Goal: Browse casually

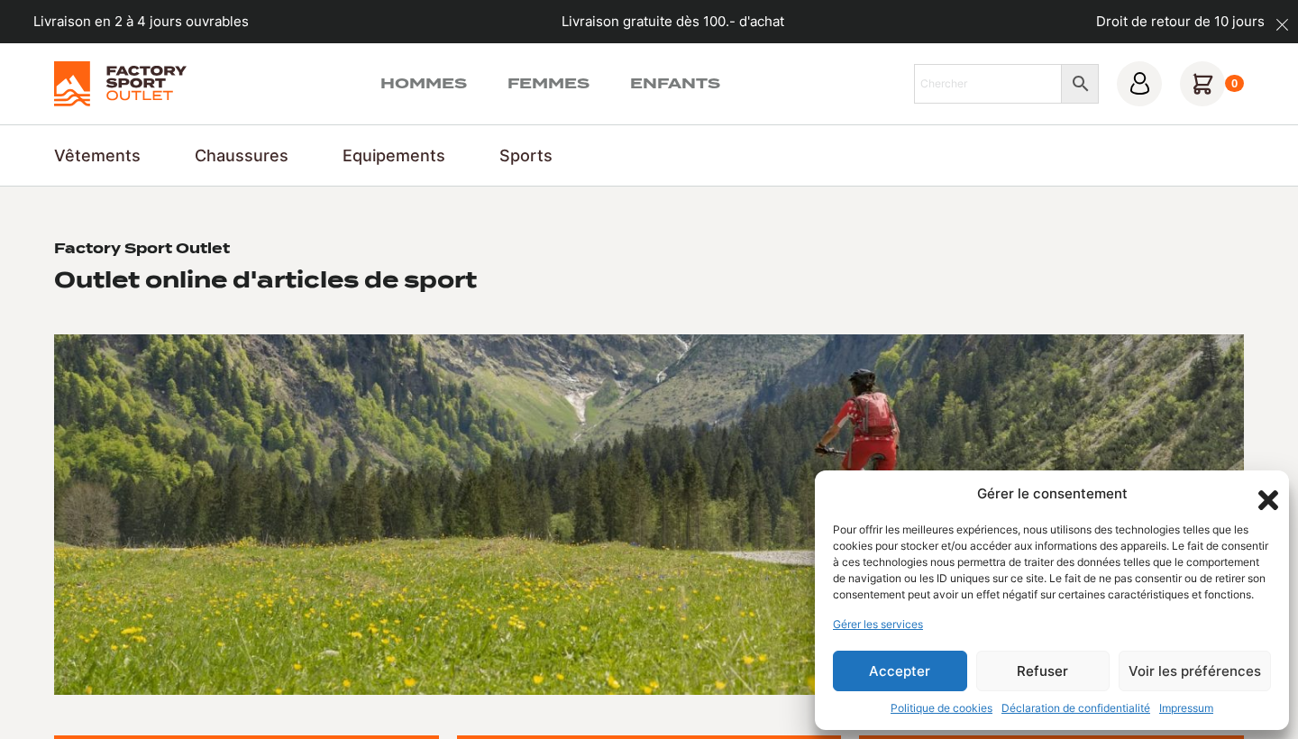
click at [895, 670] on button "Accepter" at bounding box center [900, 671] width 134 height 41
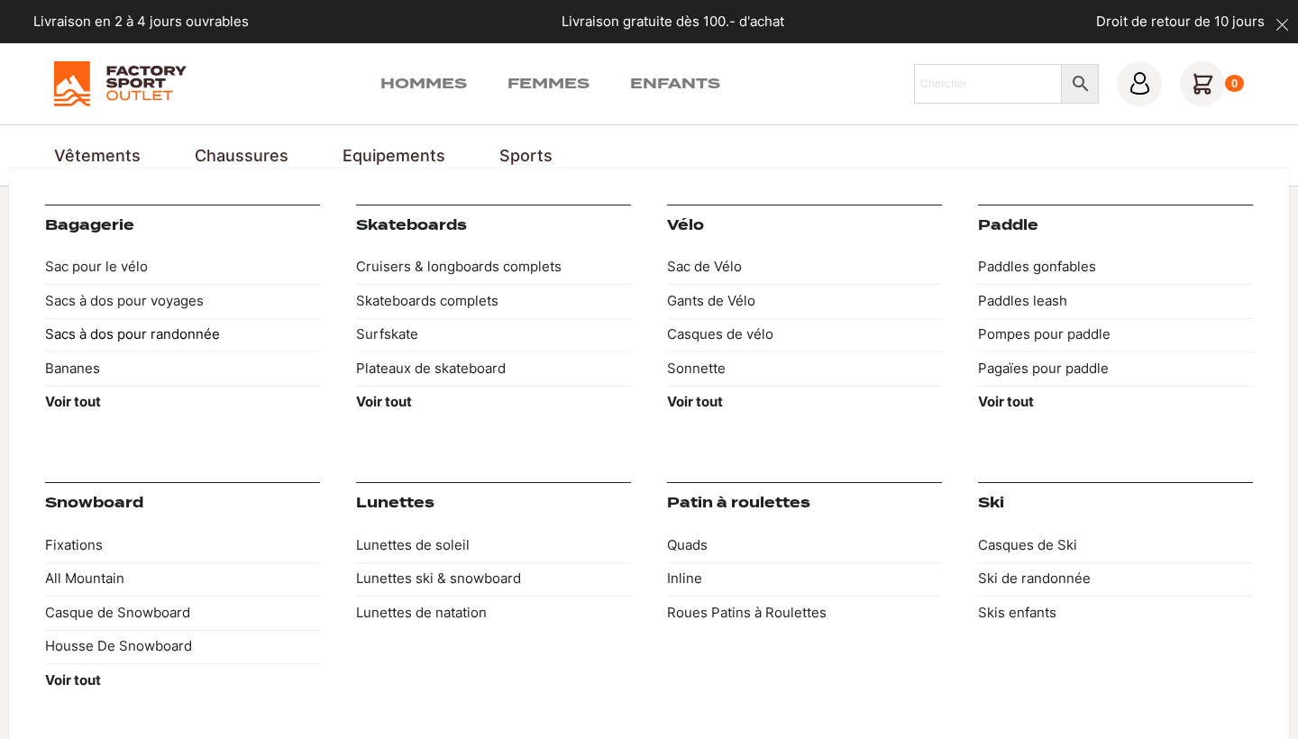
click at [131, 334] on link "Sacs à dos pour randonnée" at bounding box center [182, 335] width 275 height 34
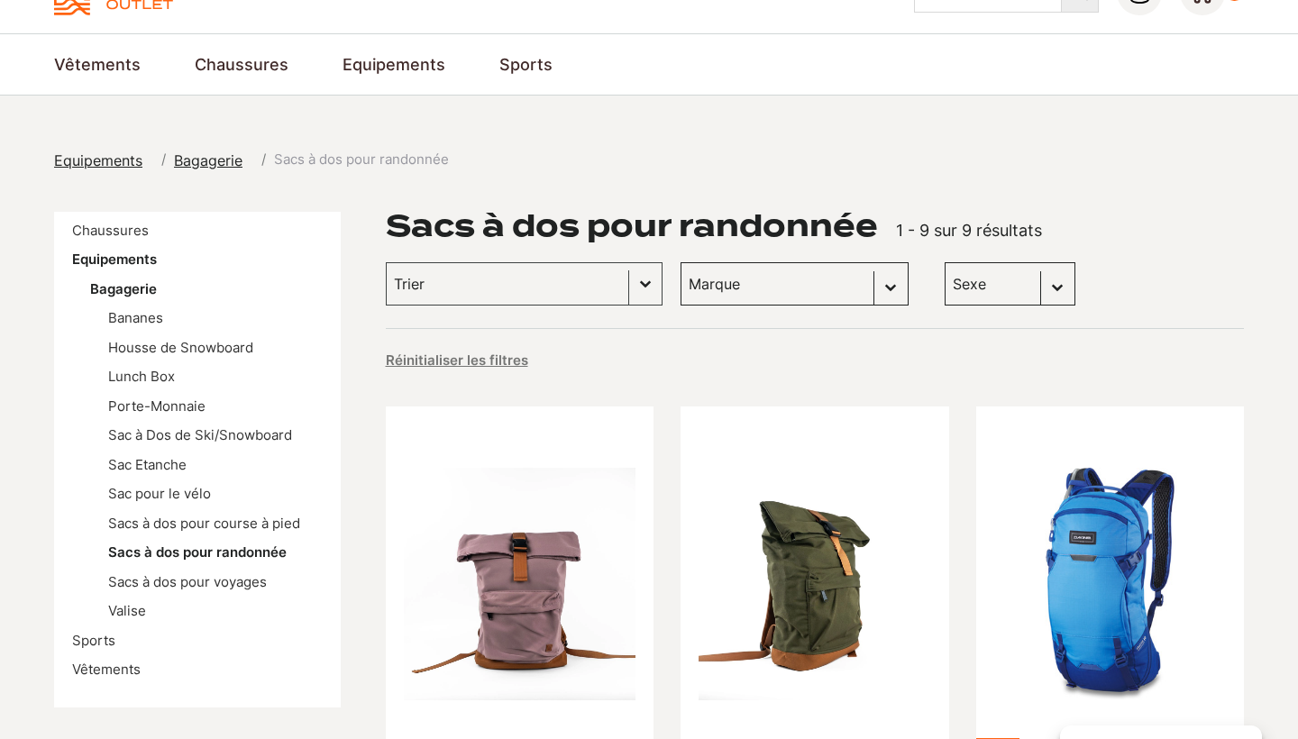
scroll to position [124, 0]
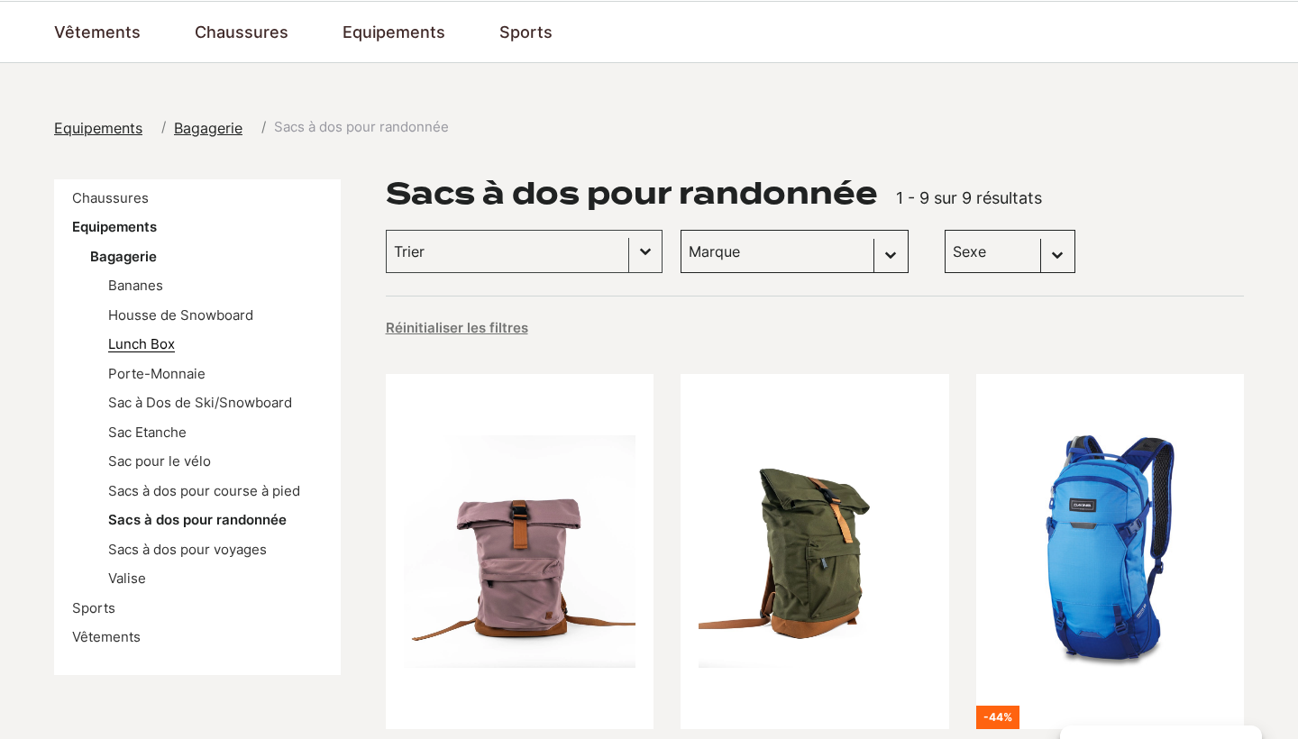
click at [142, 341] on link "Lunch Box" at bounding box center [141, 343] width 67 height 17
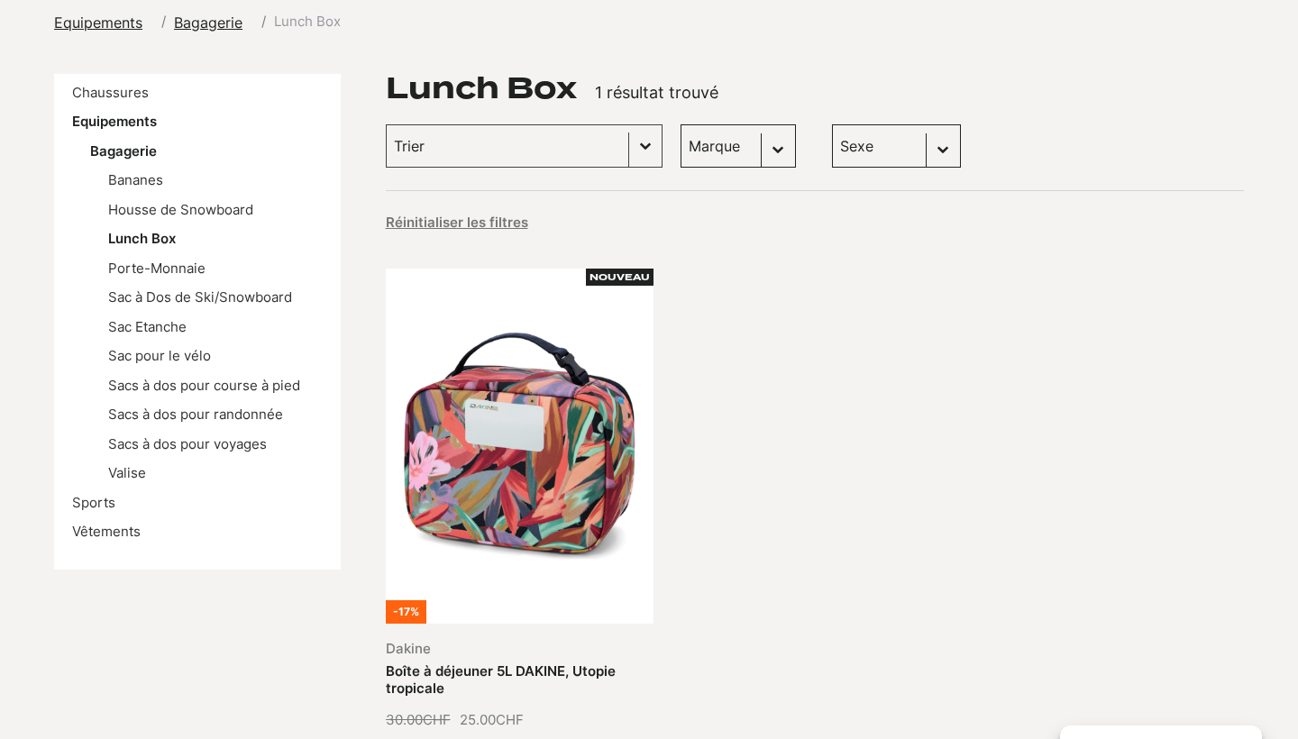
scroll to position [227, 0]
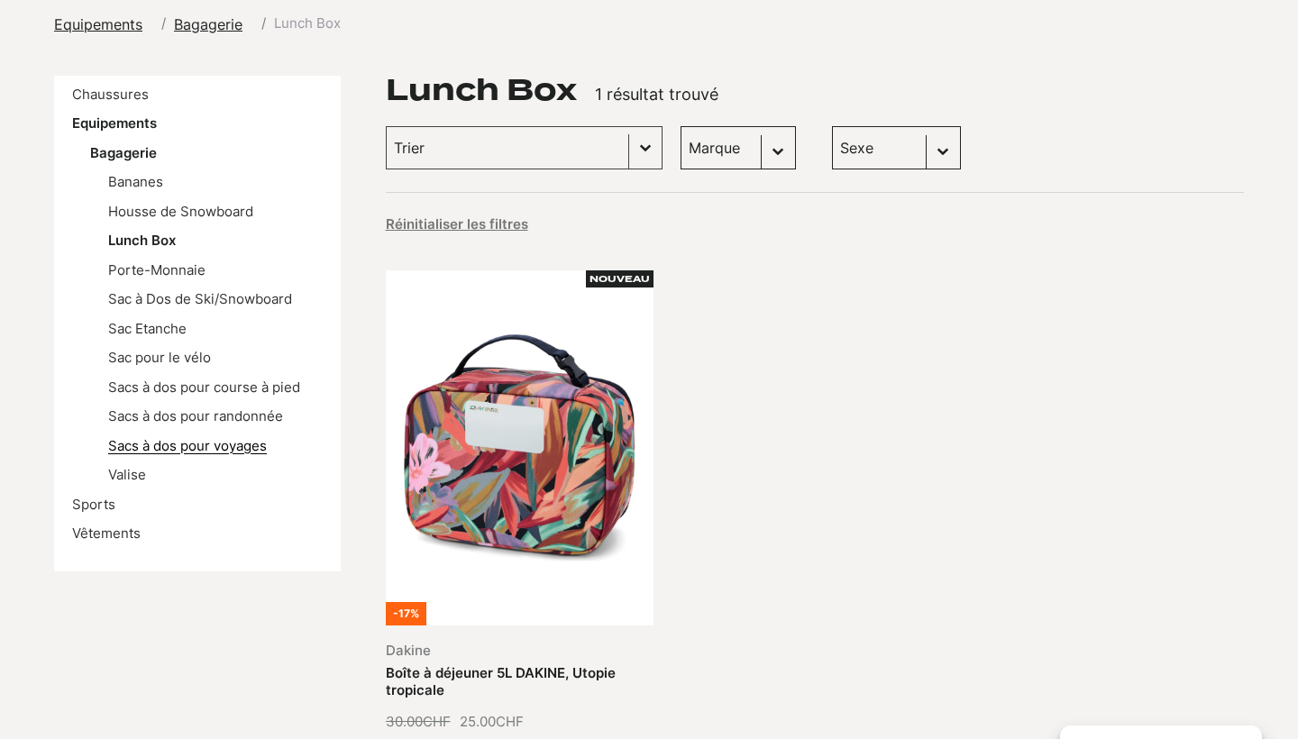
click at [211, 439] on link "Sacs à dos pour voyages" at bounding box center [187, 445] width 159 height 17
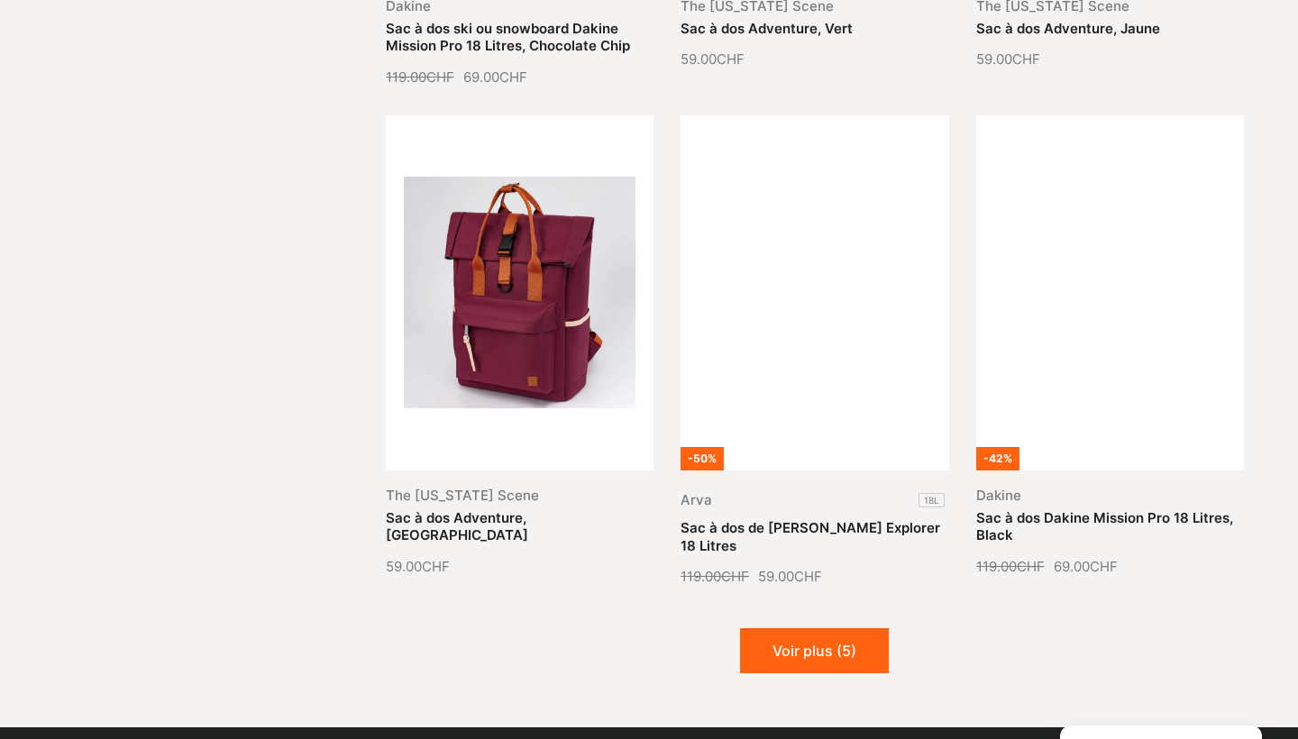
scroll to position [1869, 0]
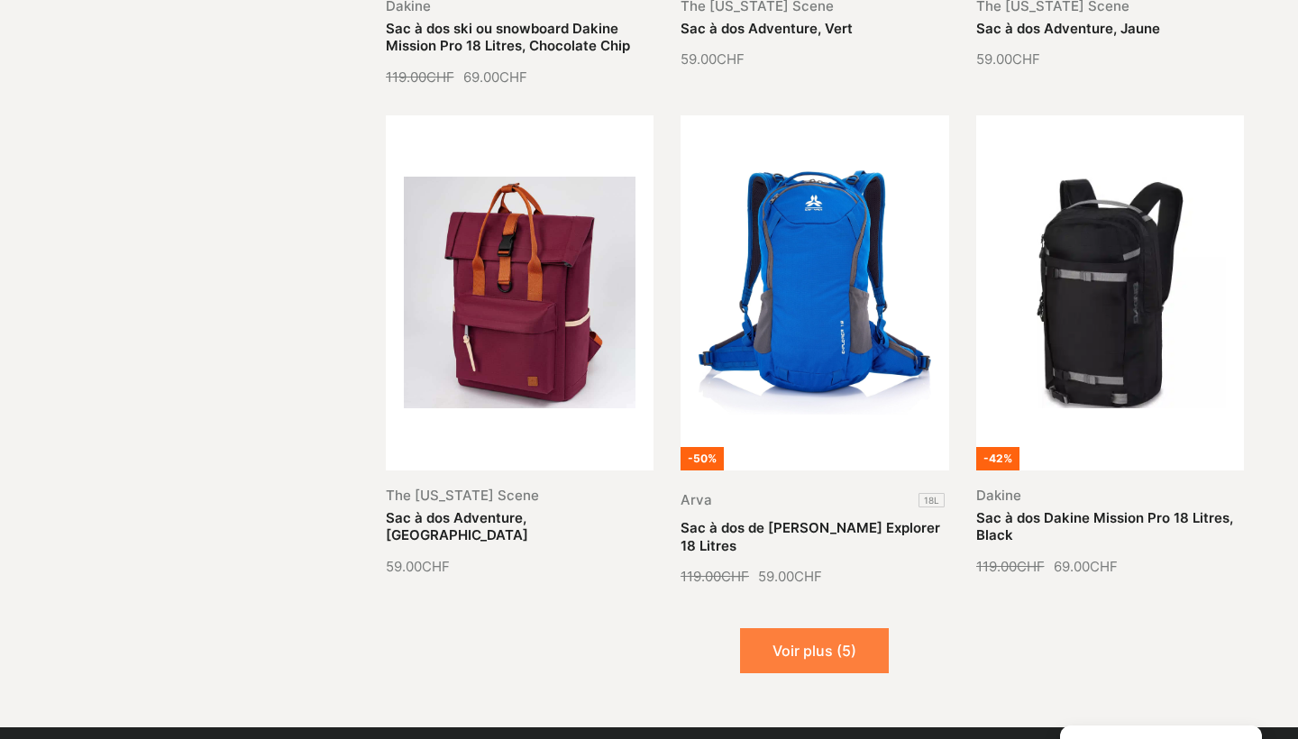
click at [853, 659] on button "Voir plus (5)" at bounding box center [814, 650] width 149 height 45
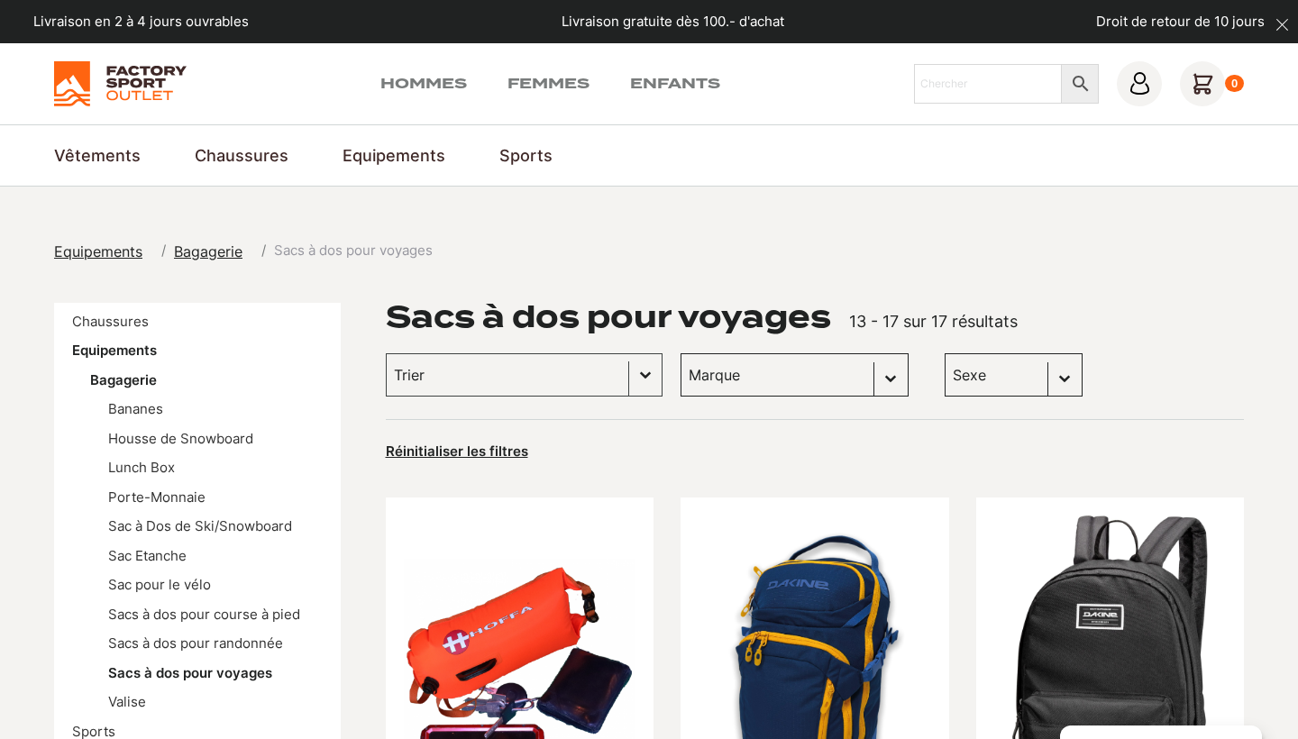
scroll to position [0, 0]
click at [540, 83] on link "Femmes" at bounding box center [549, 84] width 82 height 22
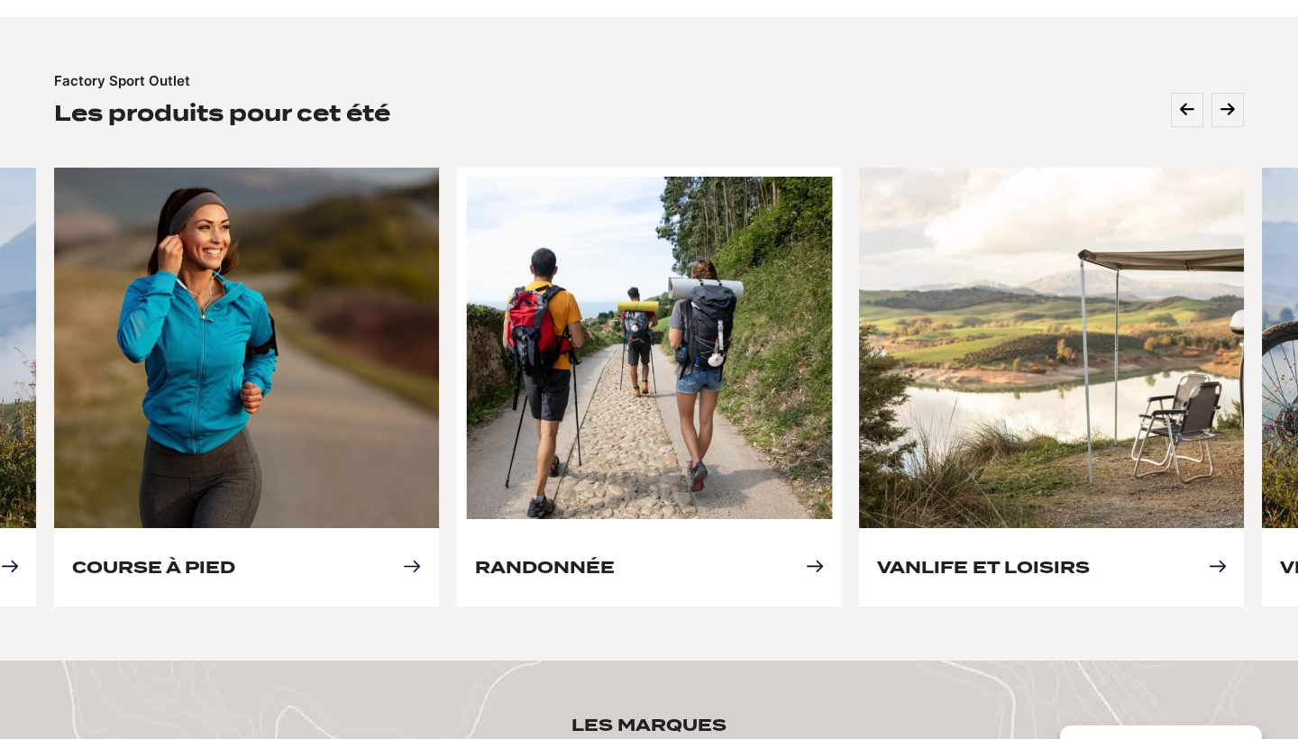
scroll to position [758, 0]
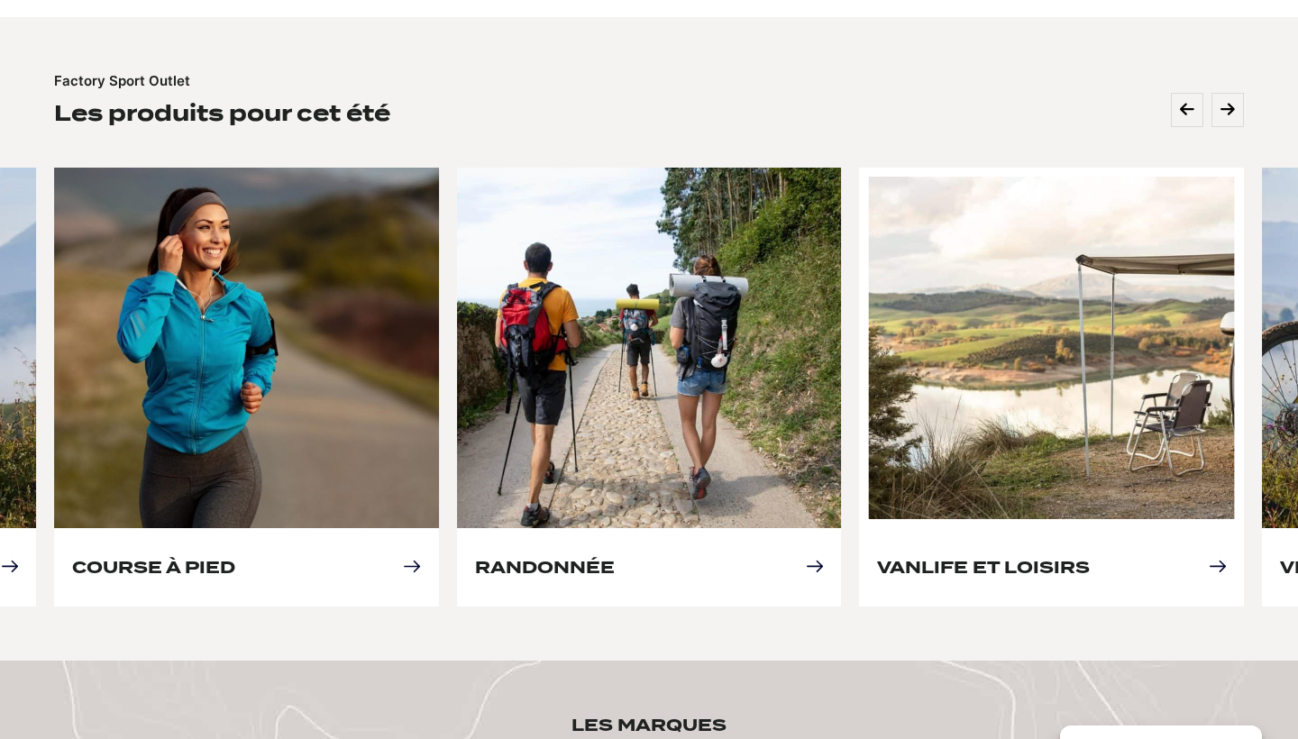
click at [1063, 558] on link "Vanlife et loisirs" at bounding box center [983, 567] width 213 height 19
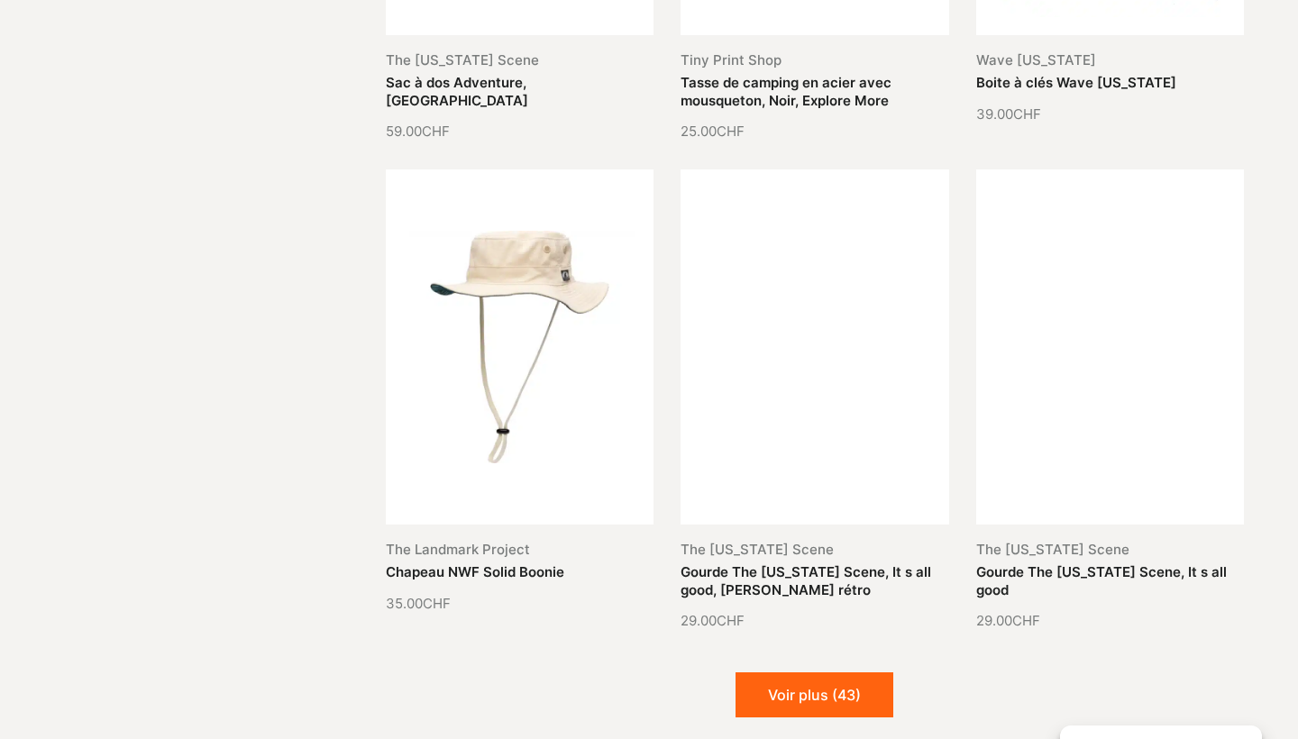
scroll to position [1833, 0]
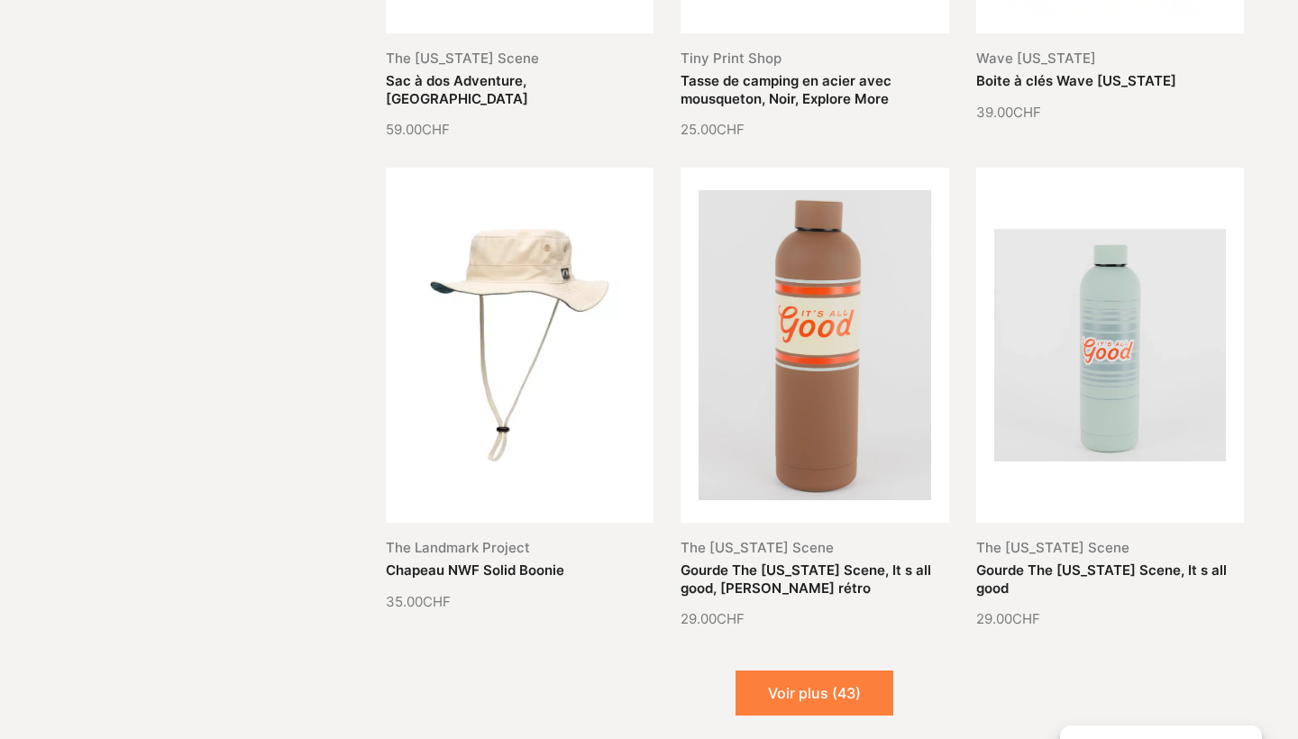
click at [828, 705] on button "Voir plus (43)" at bounding box center [815, 693] width 158 height 45
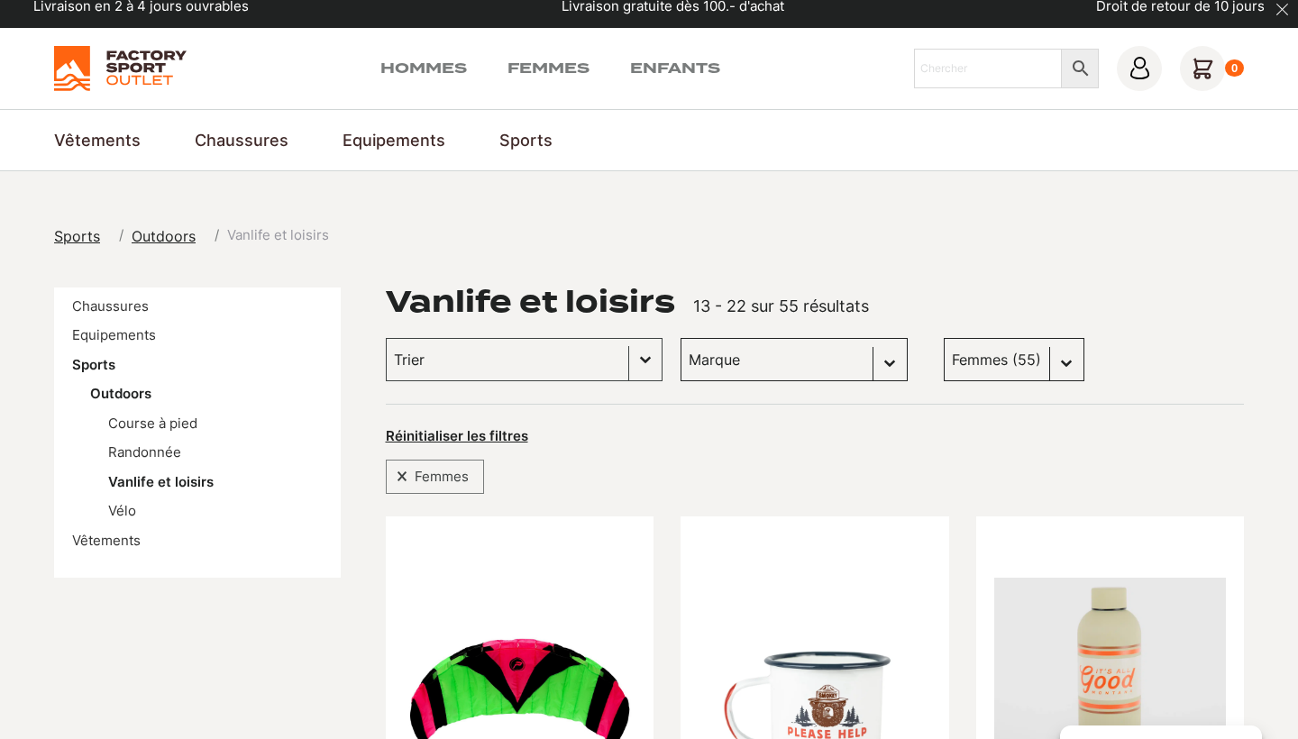
scroll to position [14, 0]
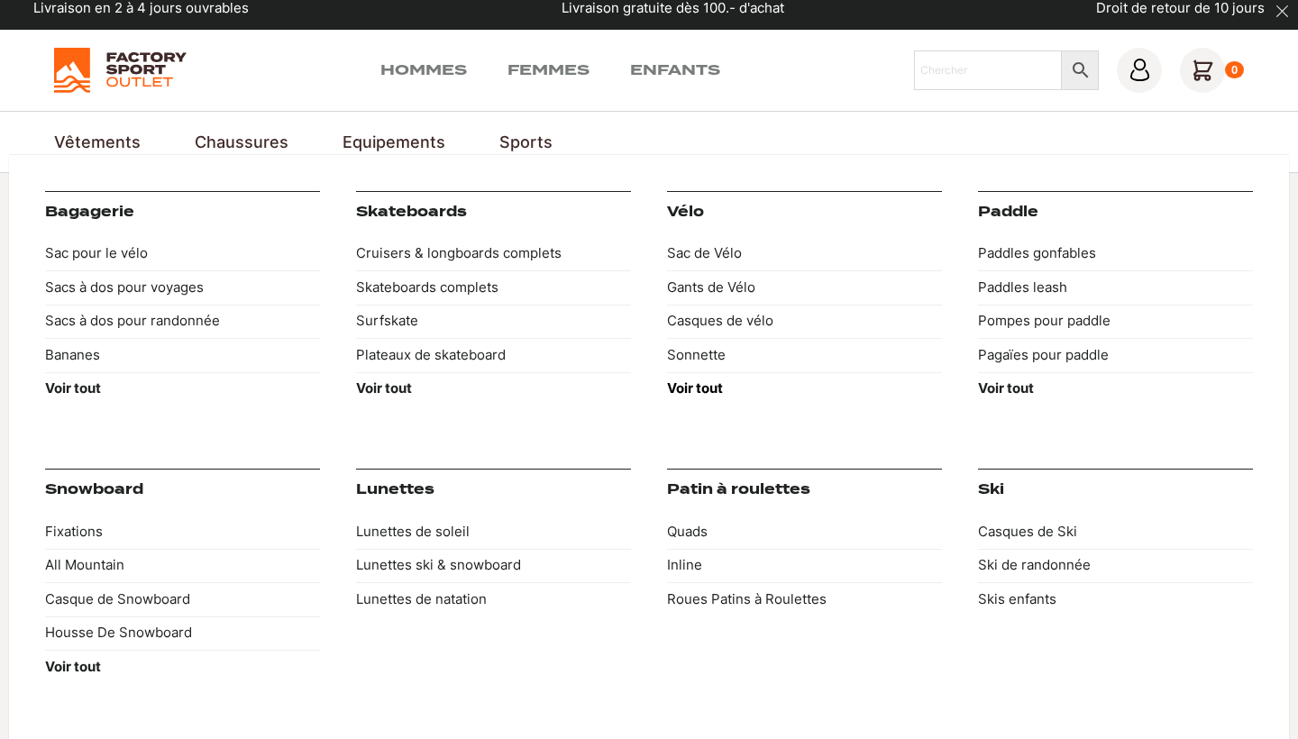
click at [702, 383] on strong "Voir tout" at bounding box center [695, 388] width 56 height 17
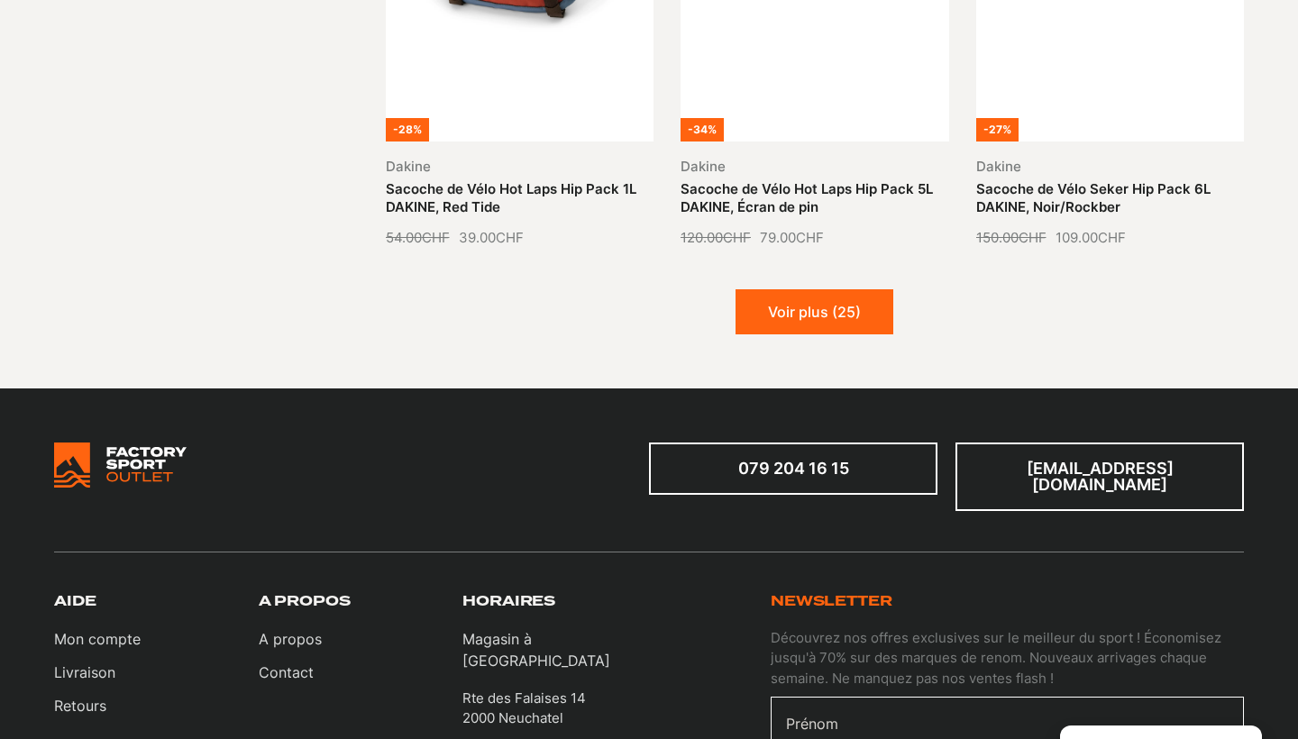
scroll to position [2273, 0]
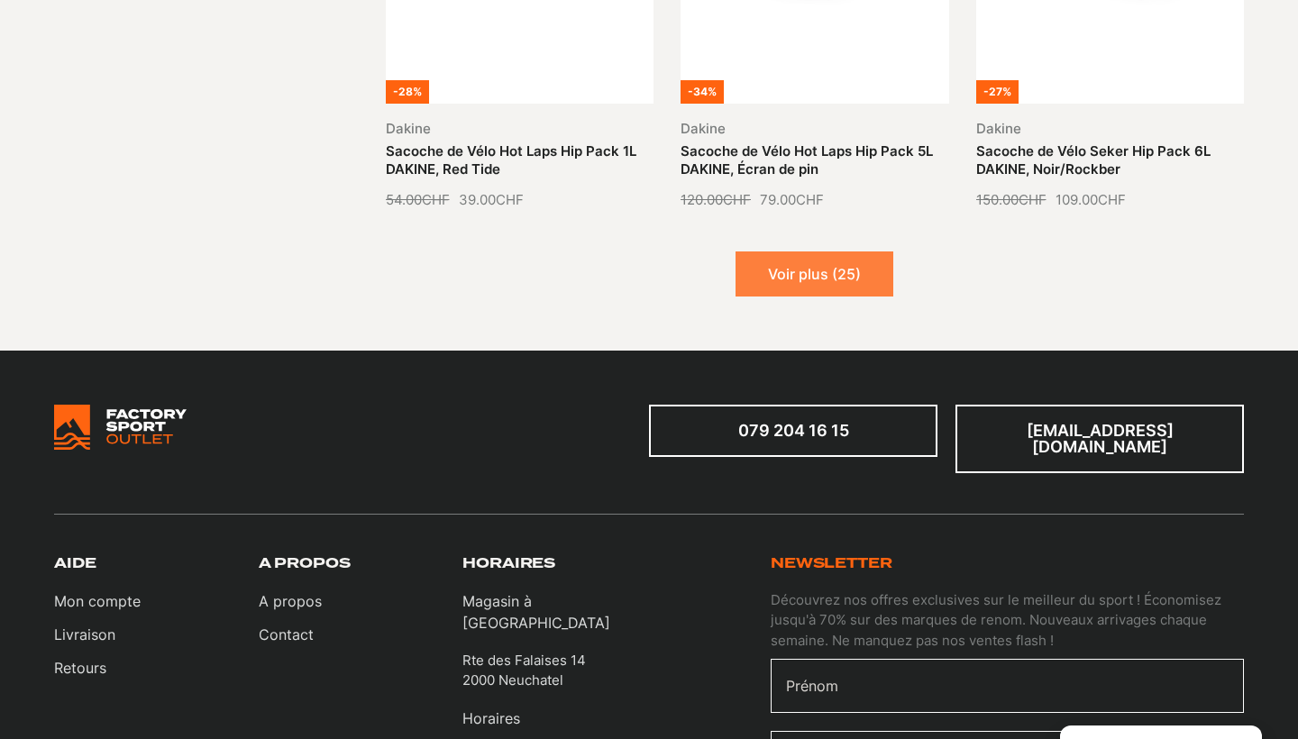
click at [787, 265] on button "Voir plus (25)" at bounding box center [815, 274] width 158 height 45
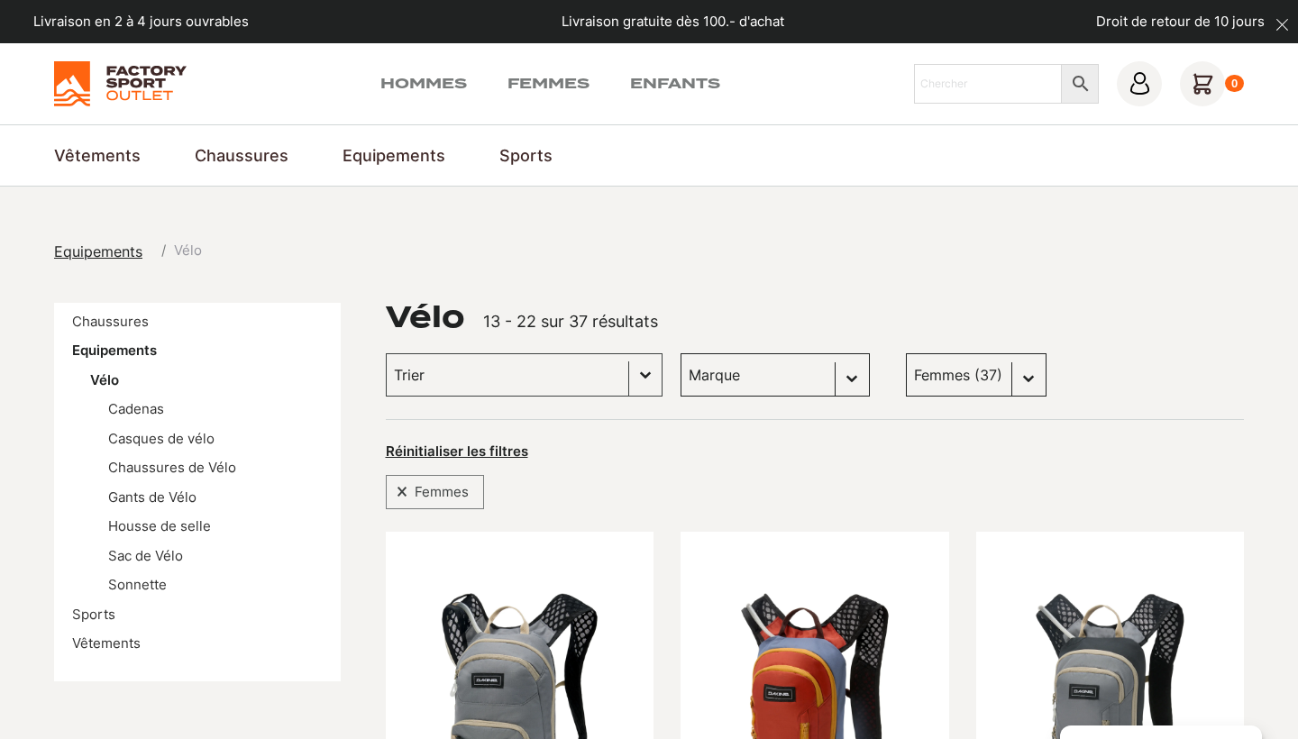
scroll to position [0, 0]
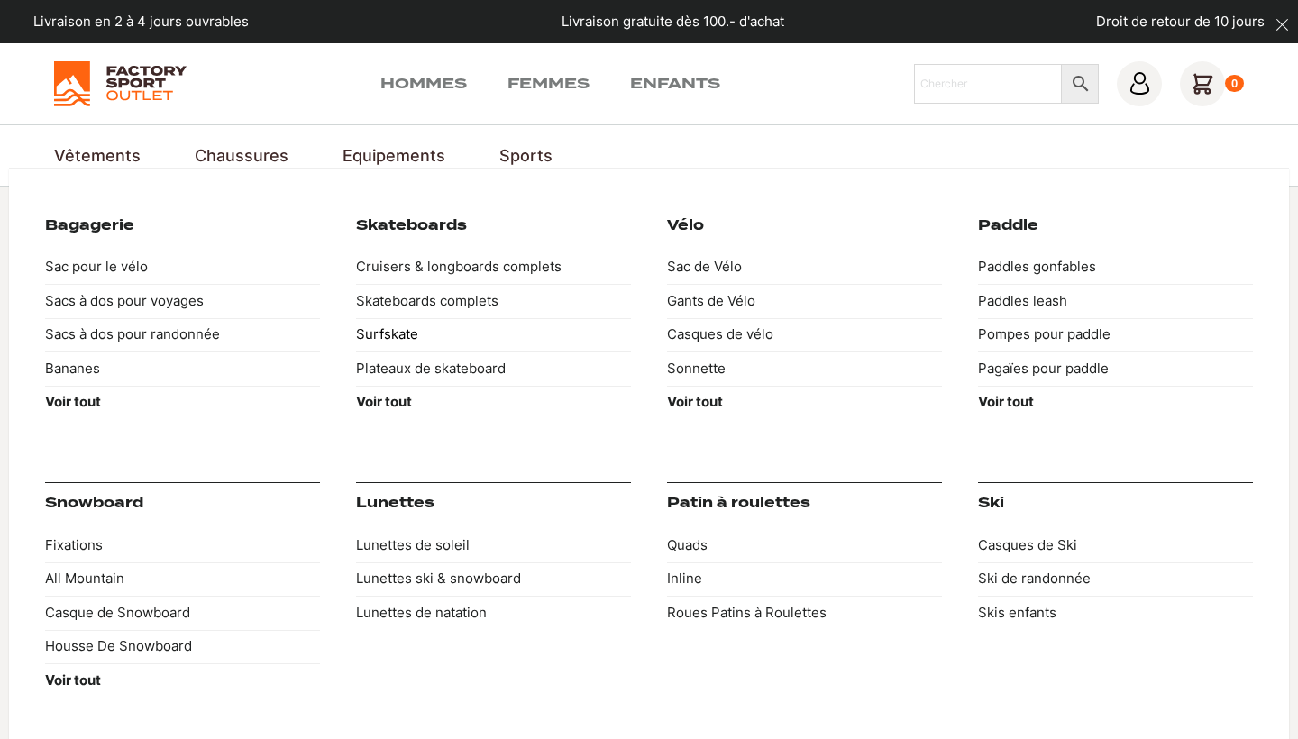
click at [400, 332] on link "Surfskate" at bounding box center [493, 335] width 275 height 34
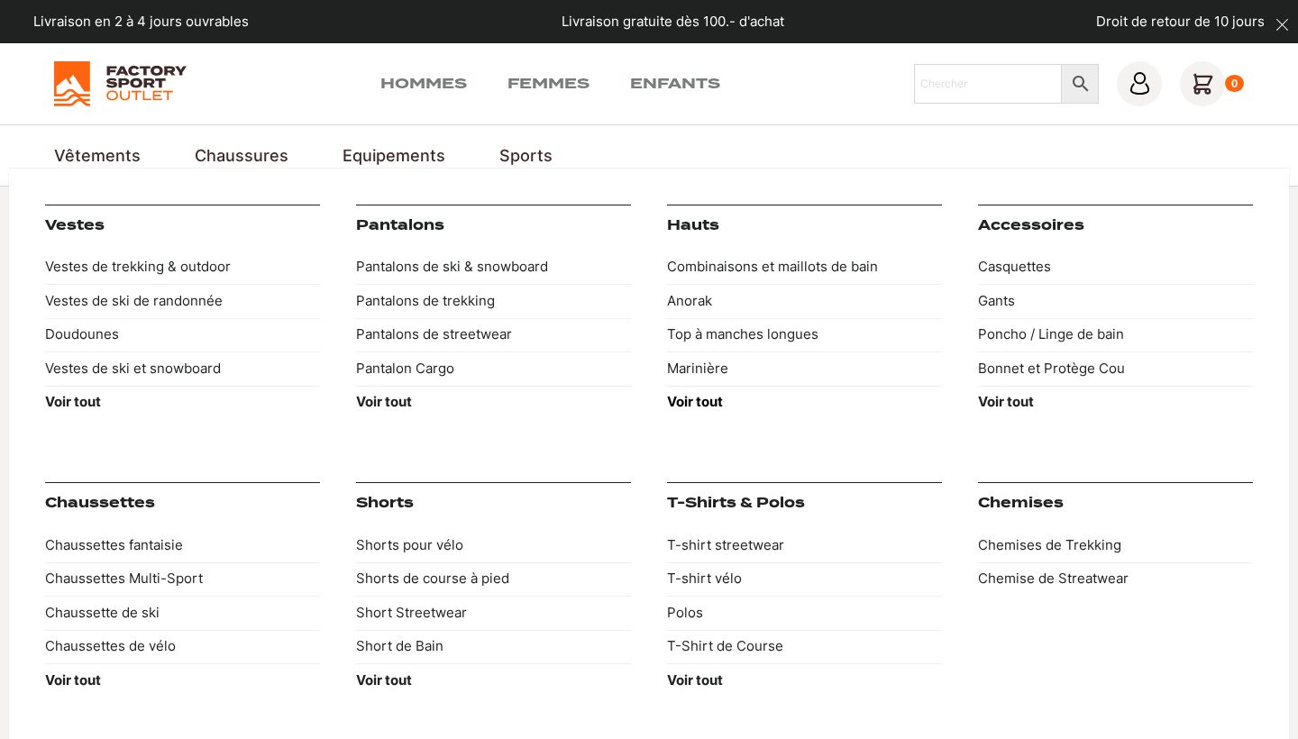
click at [708, 399] on strong "Voir tout" at bounding box center [695, 401] width 56 height 17
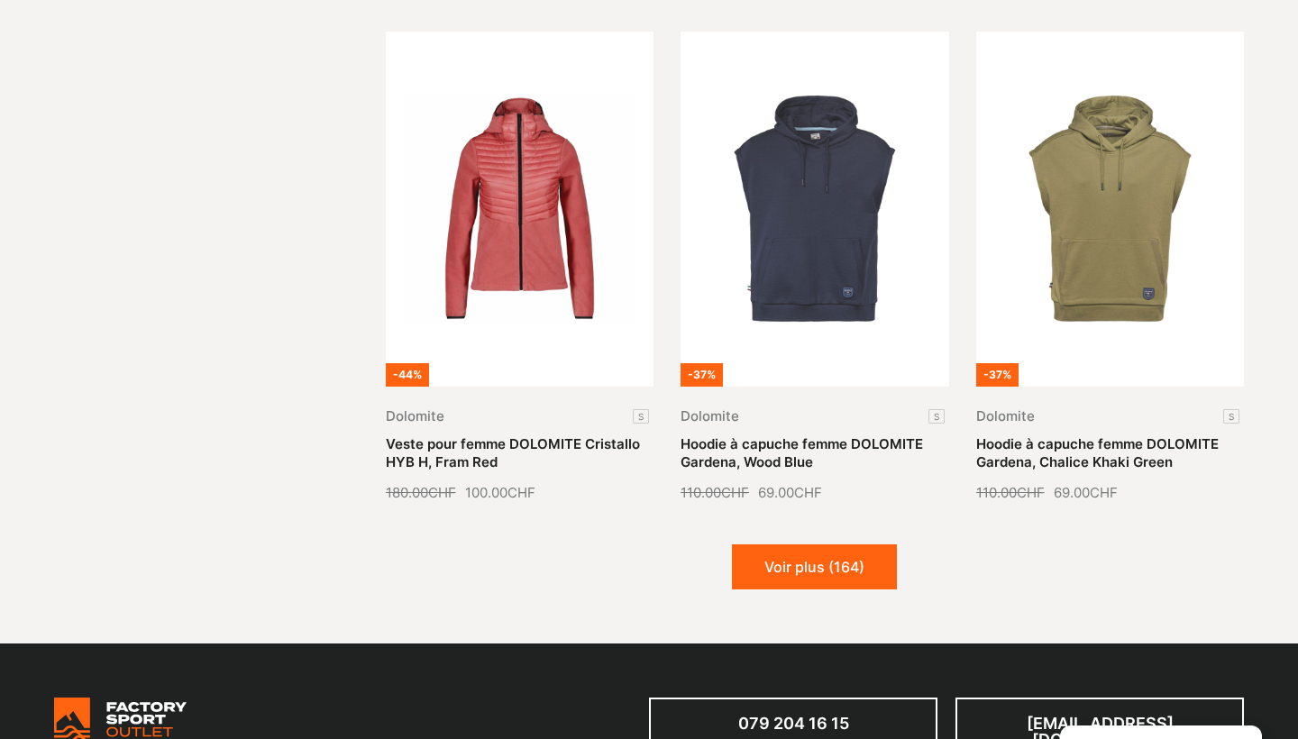
scroll to position [2036, 0]
click at [815, 544] on button "Voir plus (164)" at bounding box center [814, 566] width 165 height 45
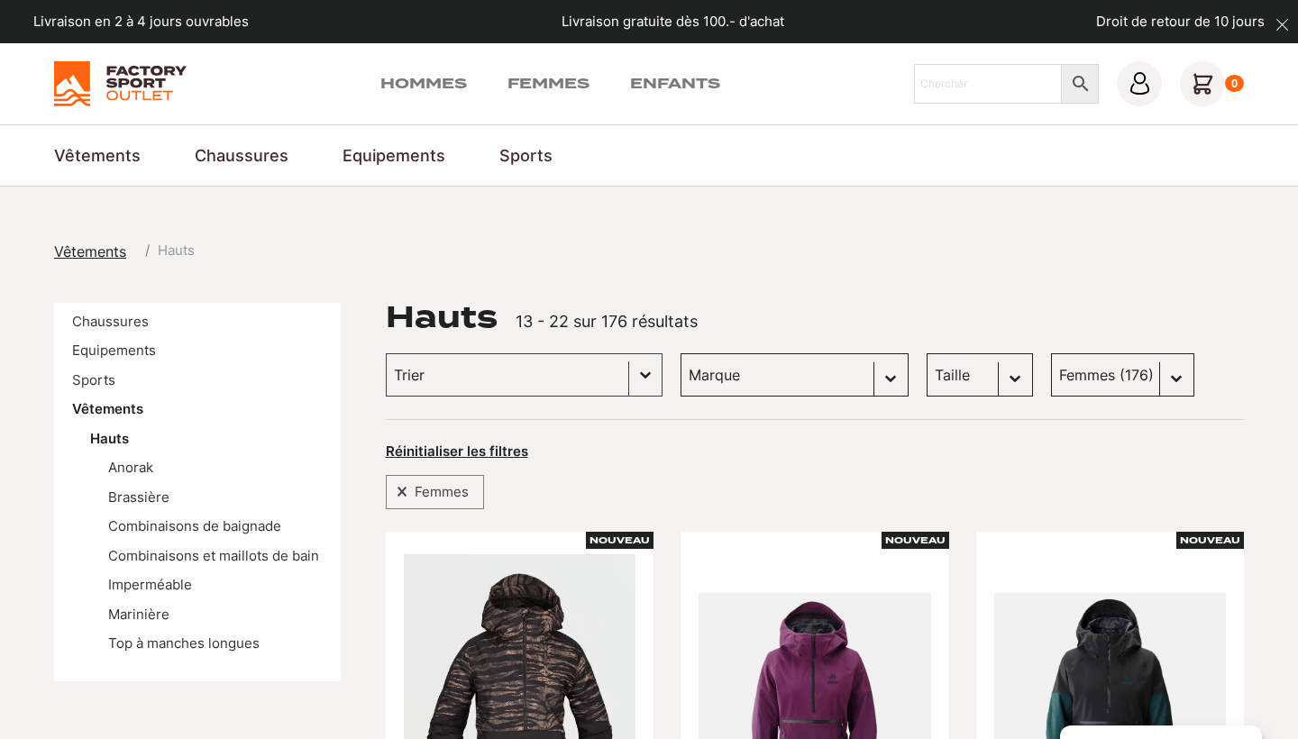
scroll to position [0, 0]
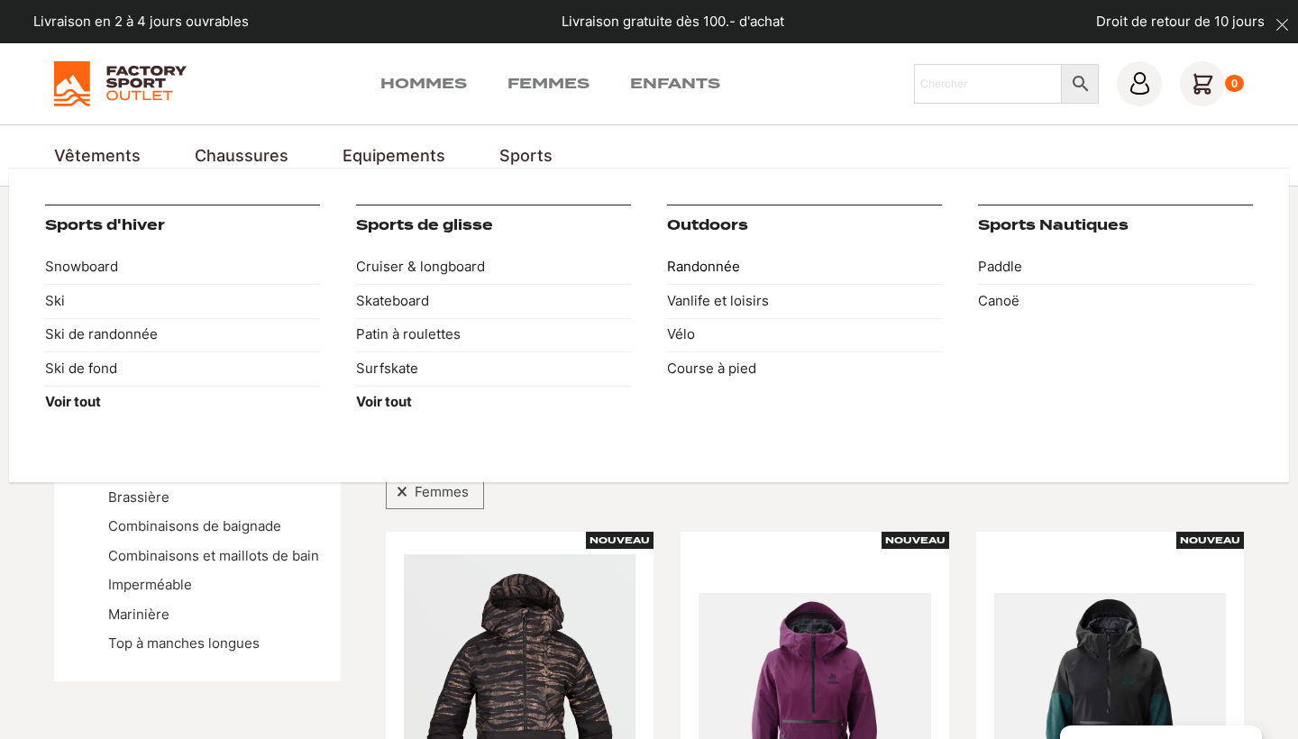
click at [714, 268] on link "Randonnée" at bounding box center [804, 268] width 275 height 34
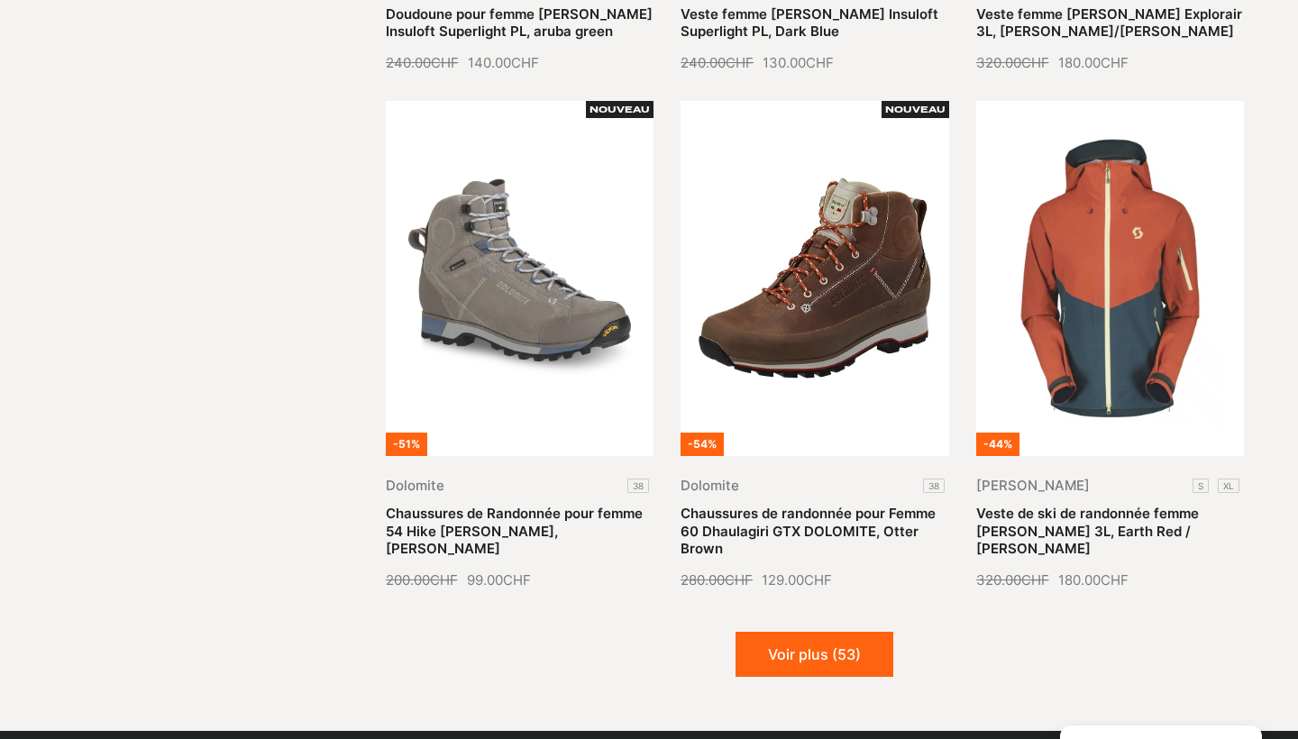
scroll to position [1958, 0]
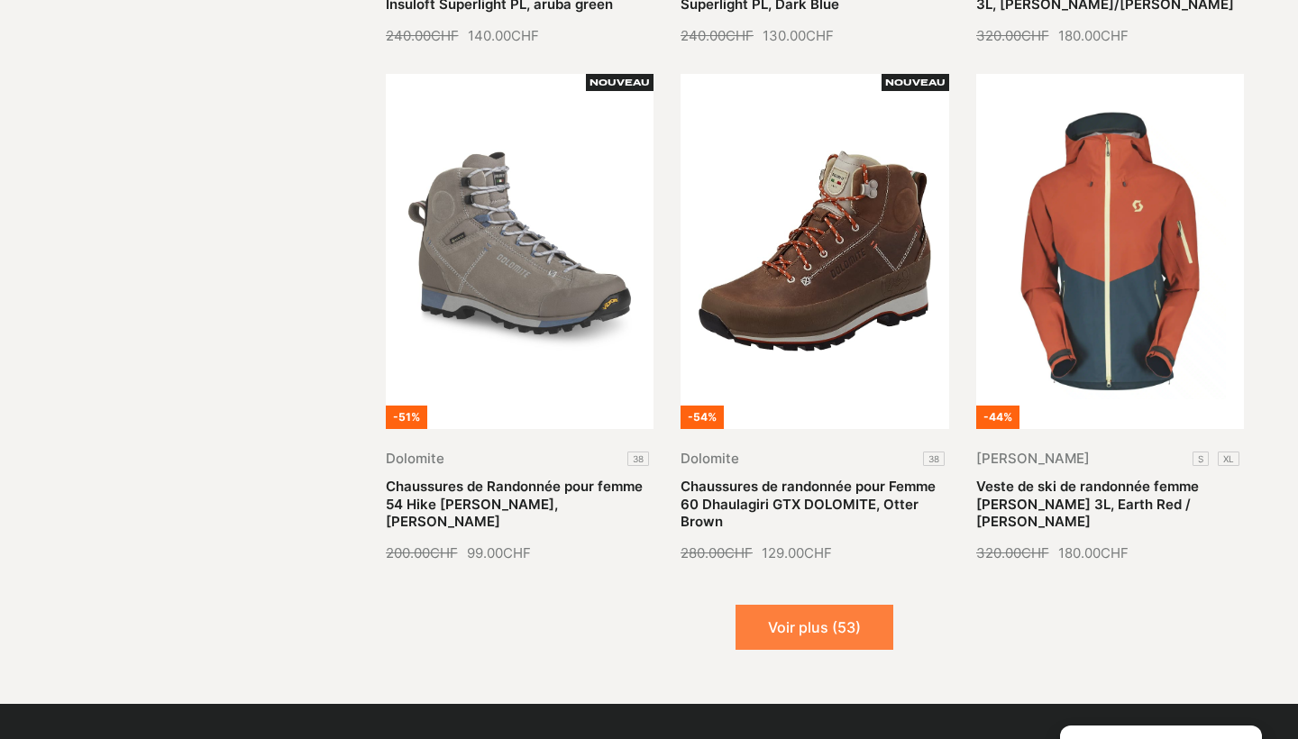
click at [828, 622] on button "Voir plus (53)" at bounding box center [815, 627] width 158 height 45
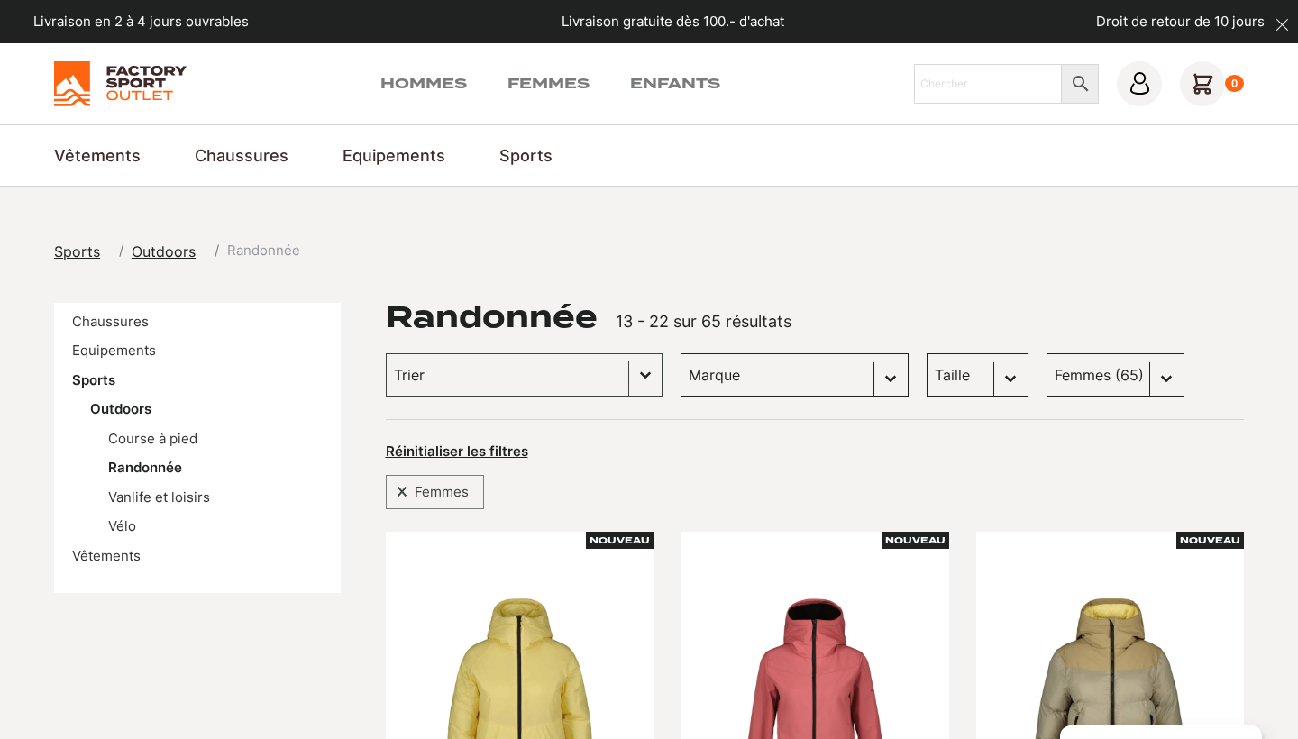
scroll to position [0, 0]
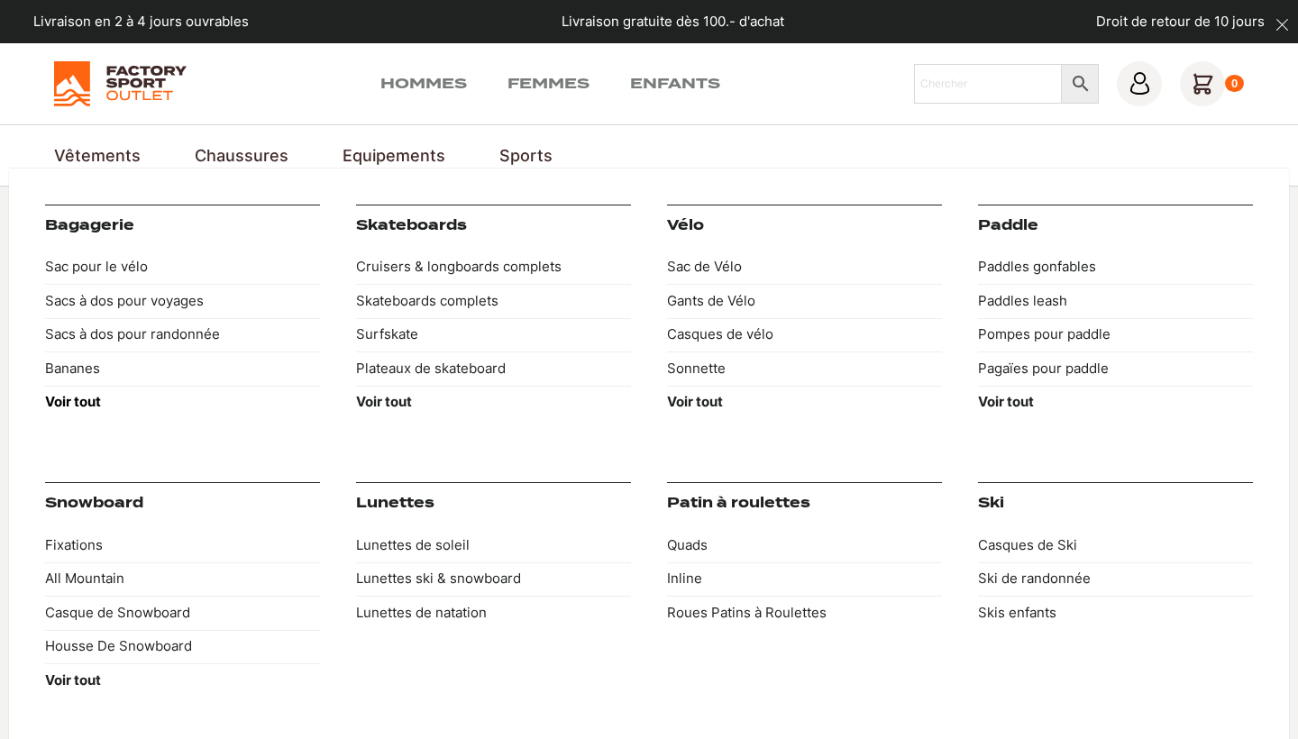
click at [86, 396] on strong "Voir tout" at bounding box center [73, 401] width 56 height 17
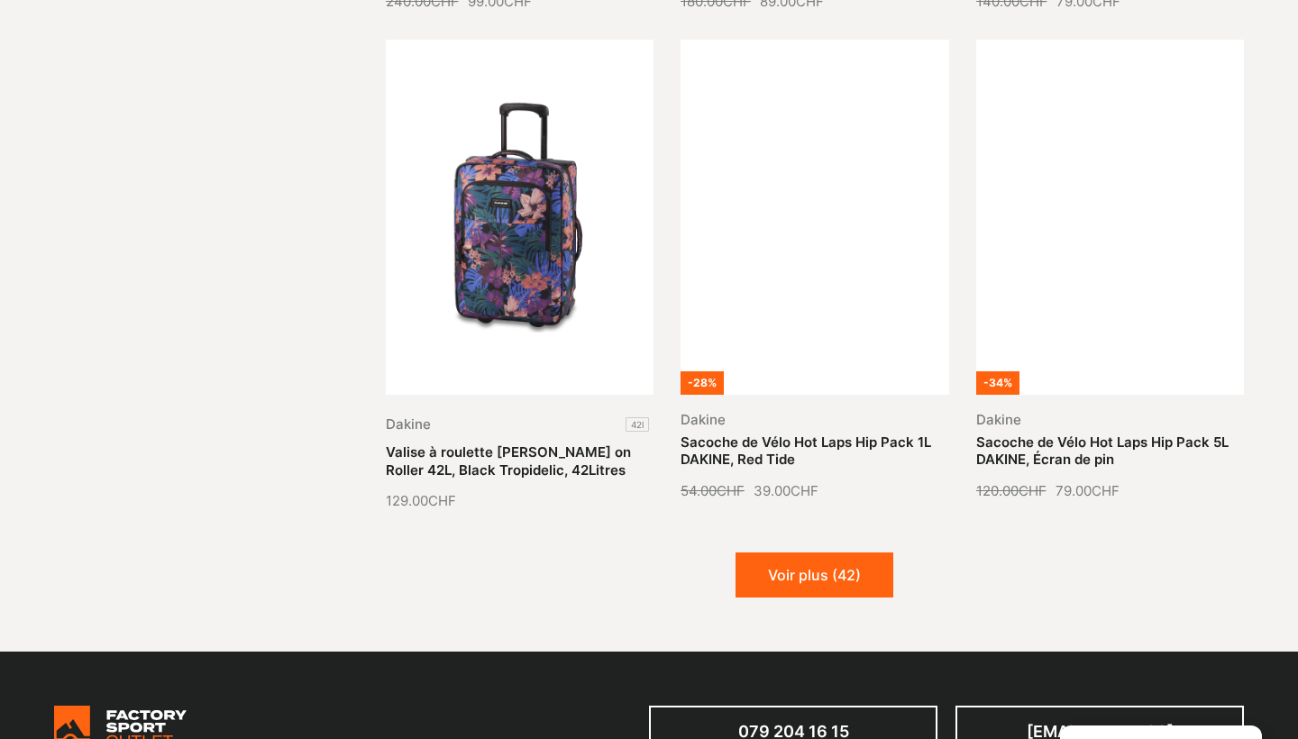
scroll to position [2057, 0]
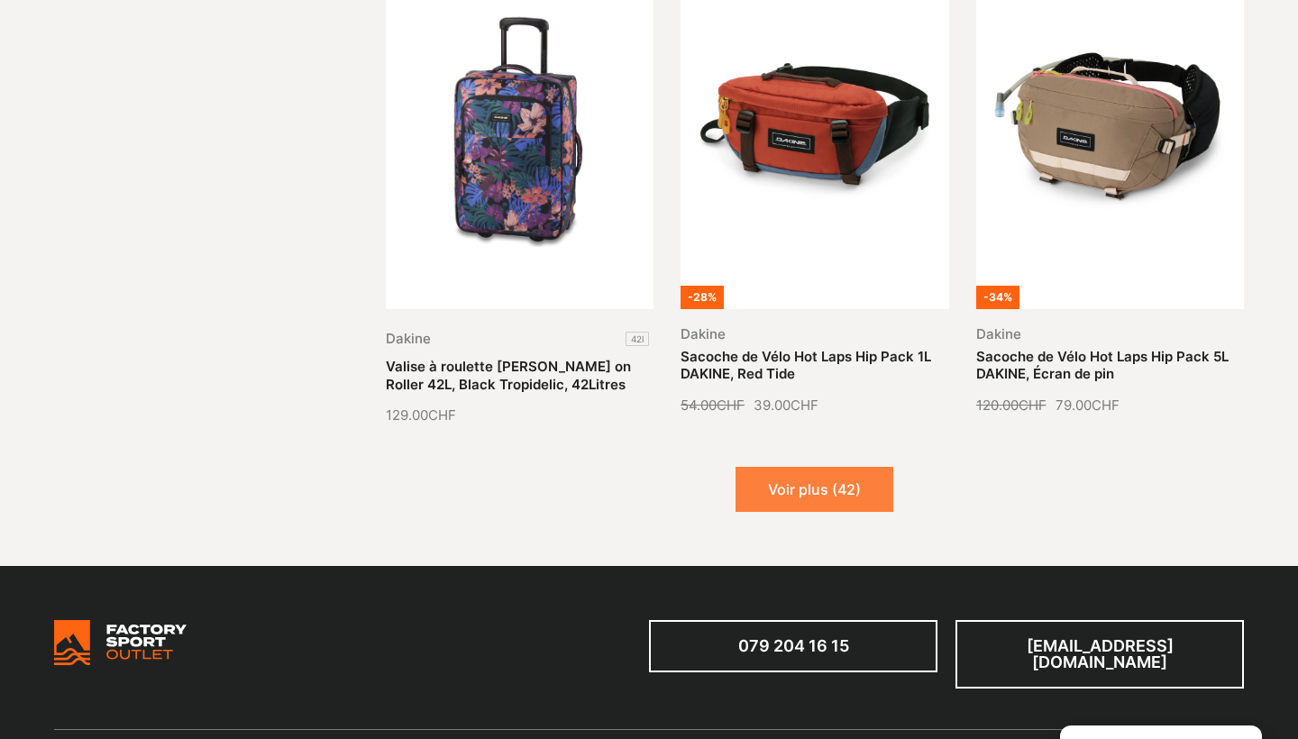
click at [789, 472] on button "Voir plus (42)" at bounding box center [815, 489] width 158 height 45
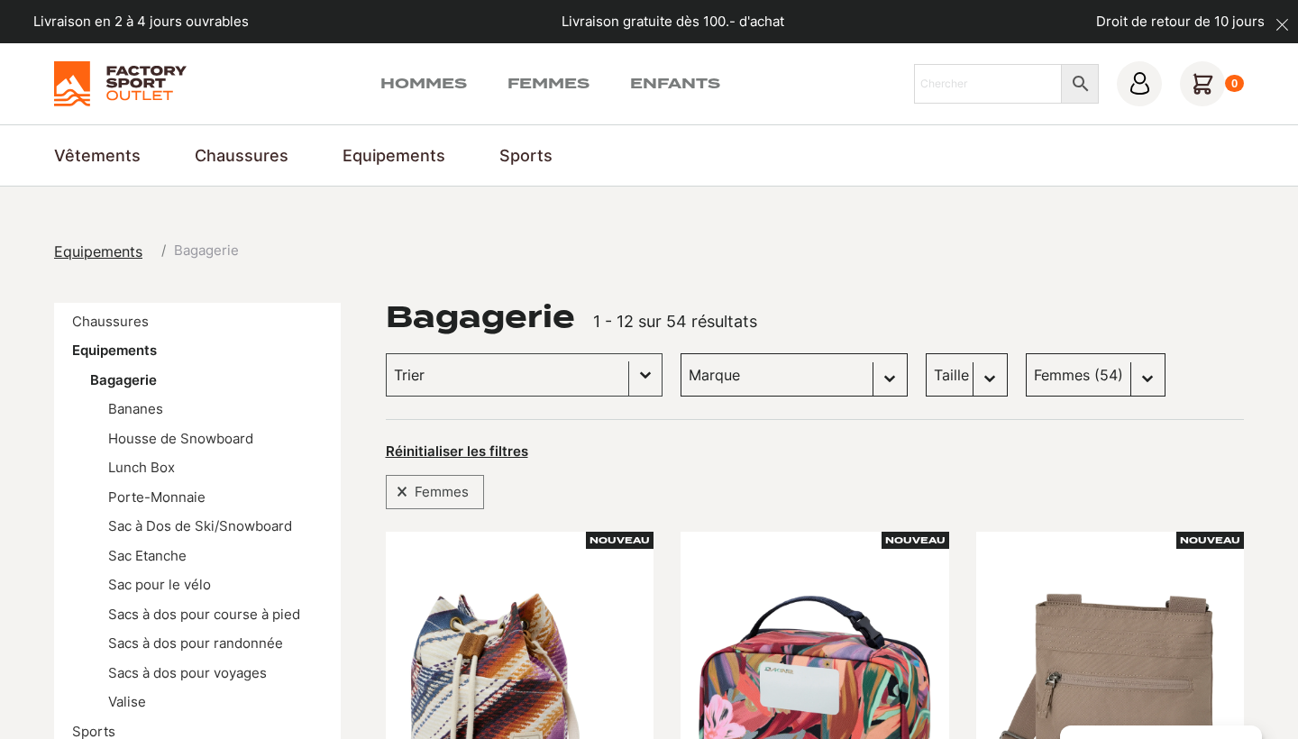
scroll to position [0, 0]
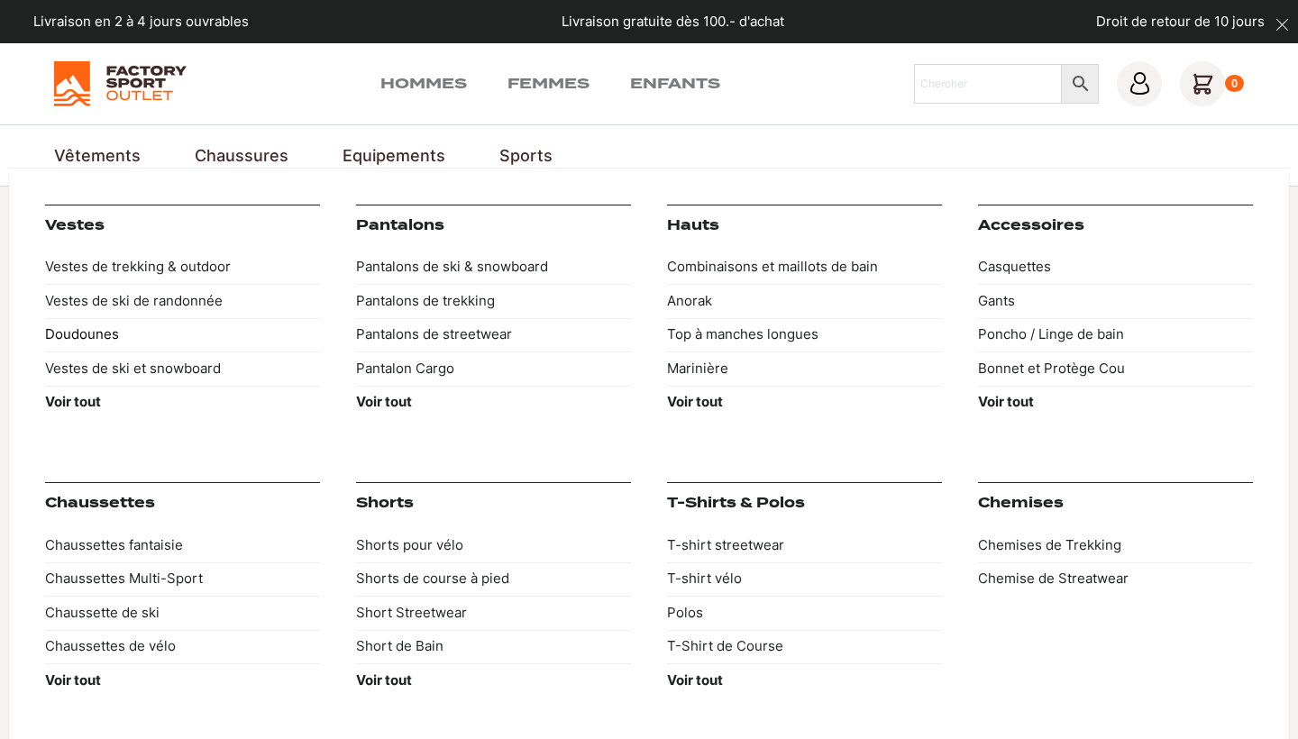
click at [82, 334] on link "Doudounes" at bounding box center [182, 335] width 275 height 34
click at [1019, 265] on link "Casquettes" at bounding box center [1115, 268] width 275 height 34
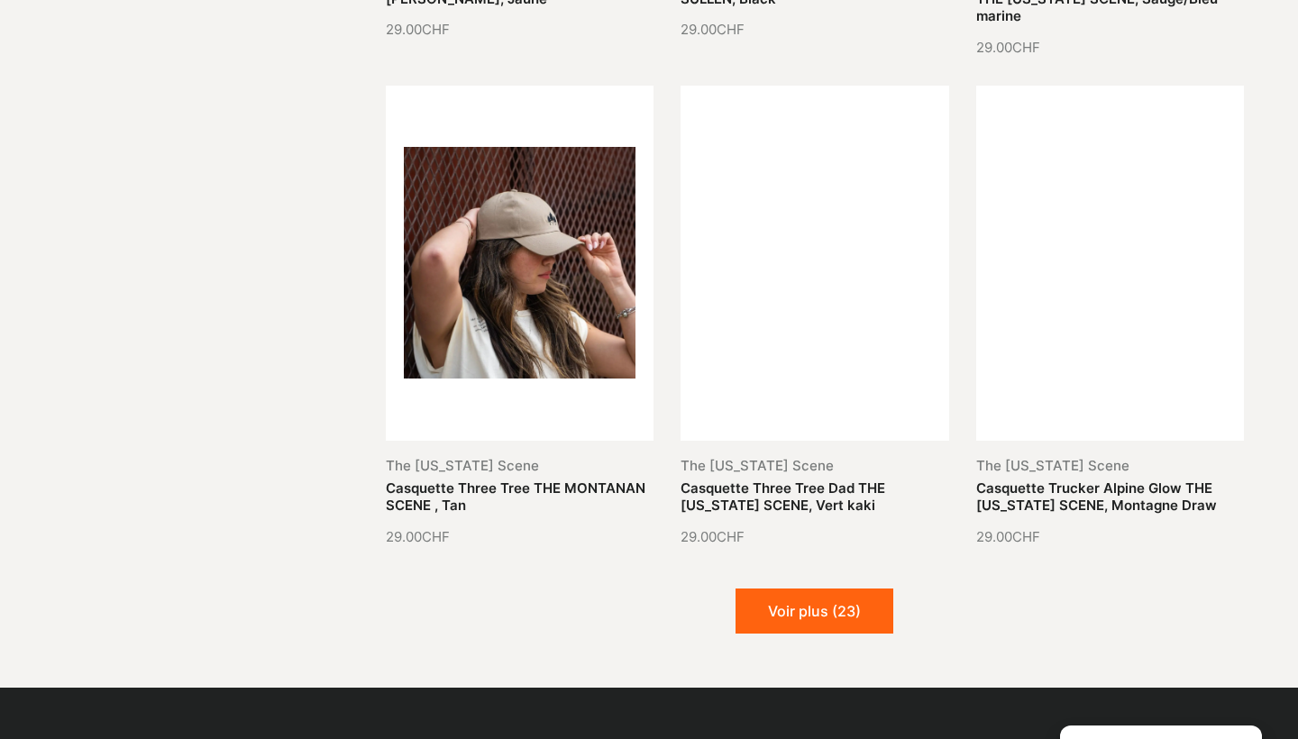
scroll to position [1955, 0]
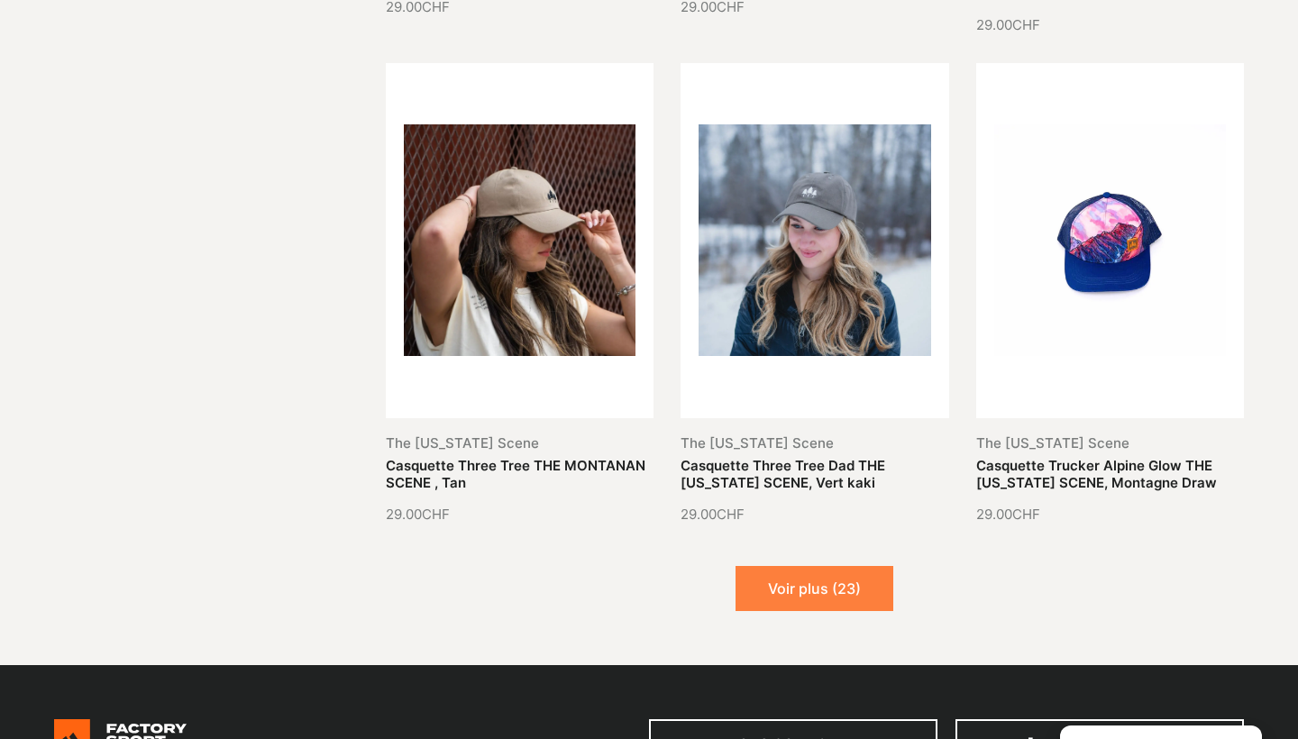
click at [794, 588] on button "Voir plus (23)" at bounding box center [815, 588] width 158 height 45
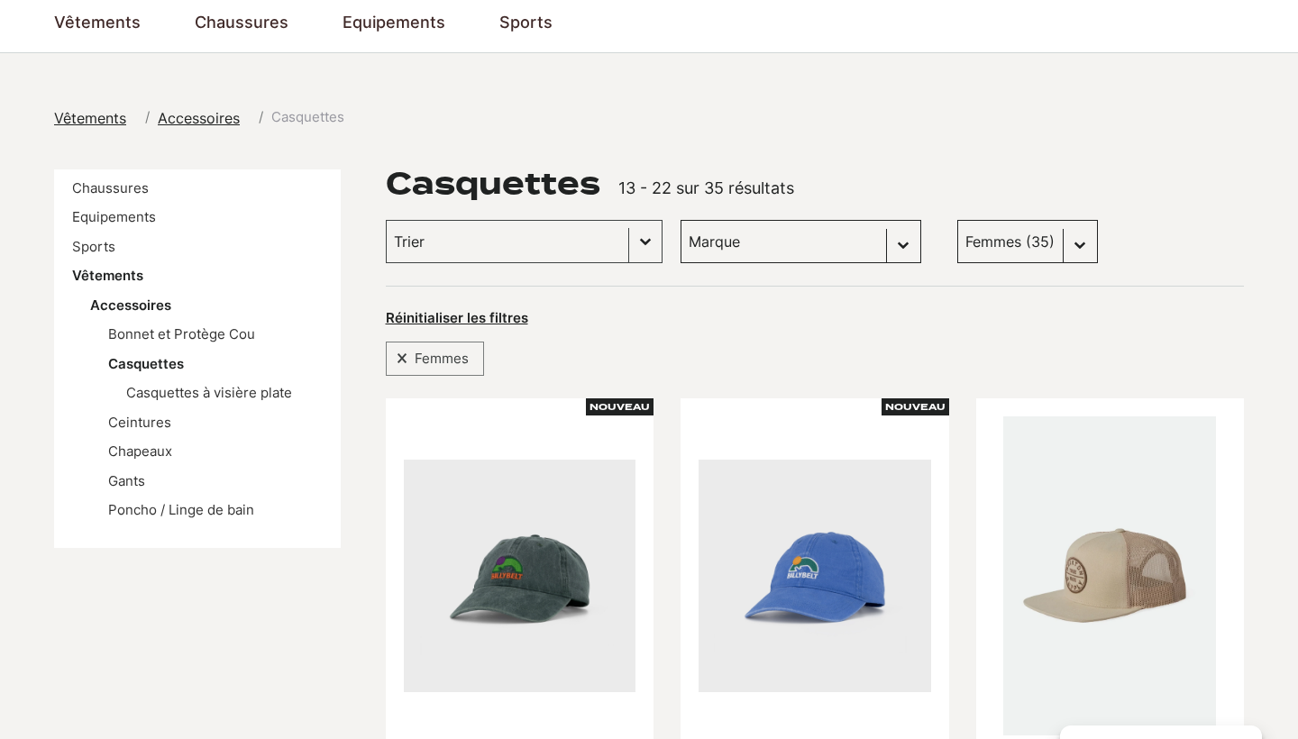
scroll to position [123, 0]
